Goal: Obtain resource: Download file/media

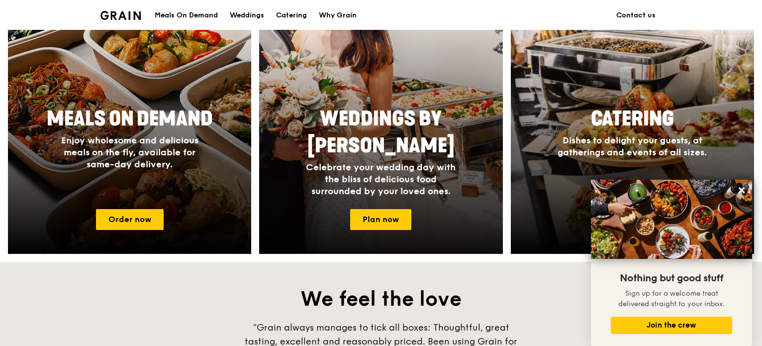
scroll to position [443, 0]
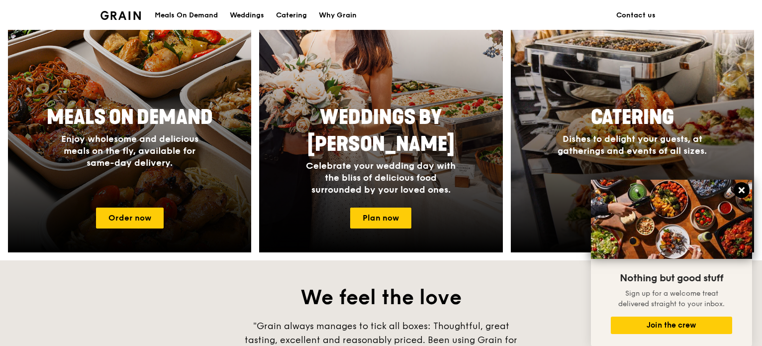
click at [740, 189] on icon at bounding box center [742, 190] width 6 height 6
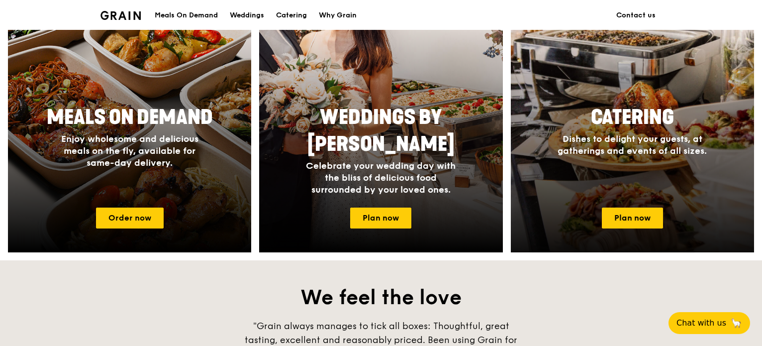
click at [622, 160] on div "Catering Dishes to delight your guests, at gatherings and events of all sizes." at bounding box center [632, 130] width 199 height 61
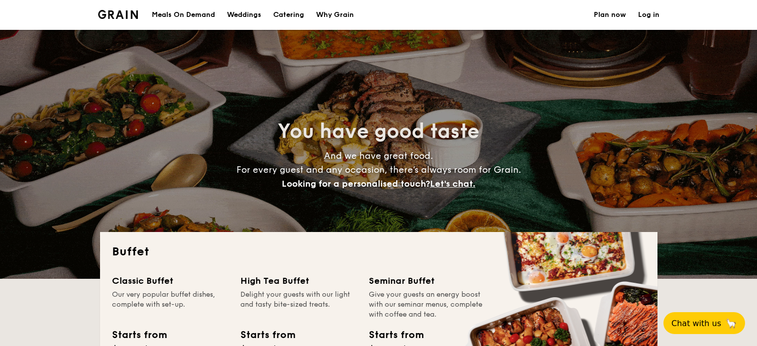
select select
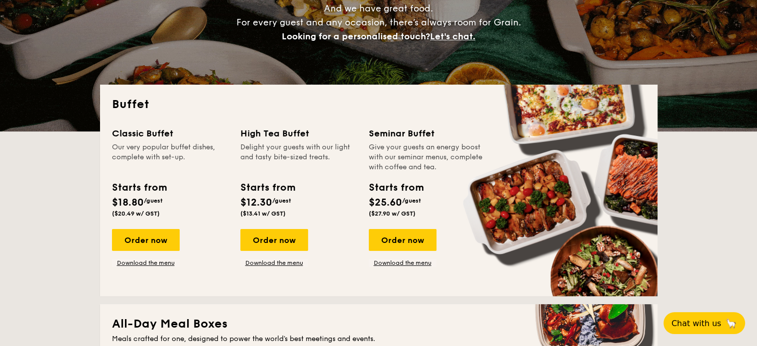
scroll to position [147, 0]
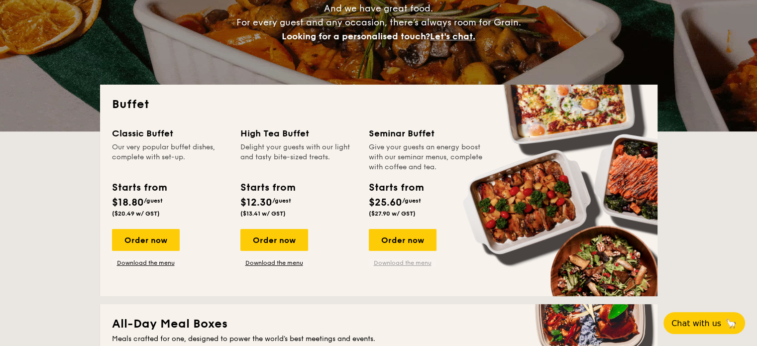
click at [382, 263] on link "Download the menu" at bounding box center [403, 263] width 68 height 8
